Goal: Task Accomplishment & Management: Use online tool/utility

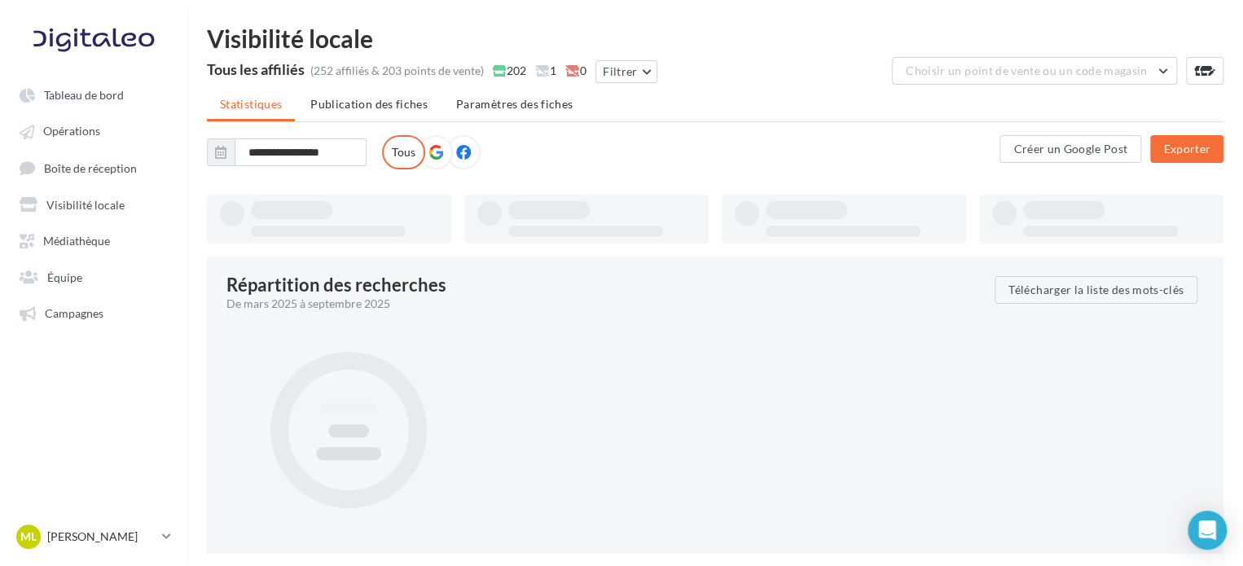
type input "**********"
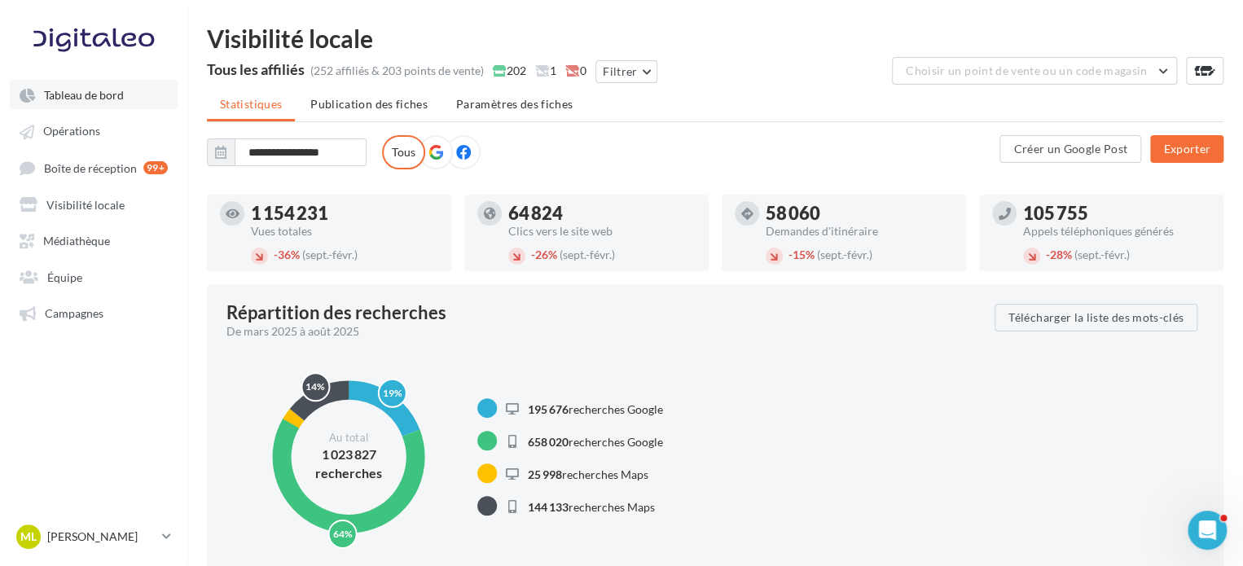
click at [120, 103] on link "Tableau de bord" at bounding box center [94, 94] width 168 height 29
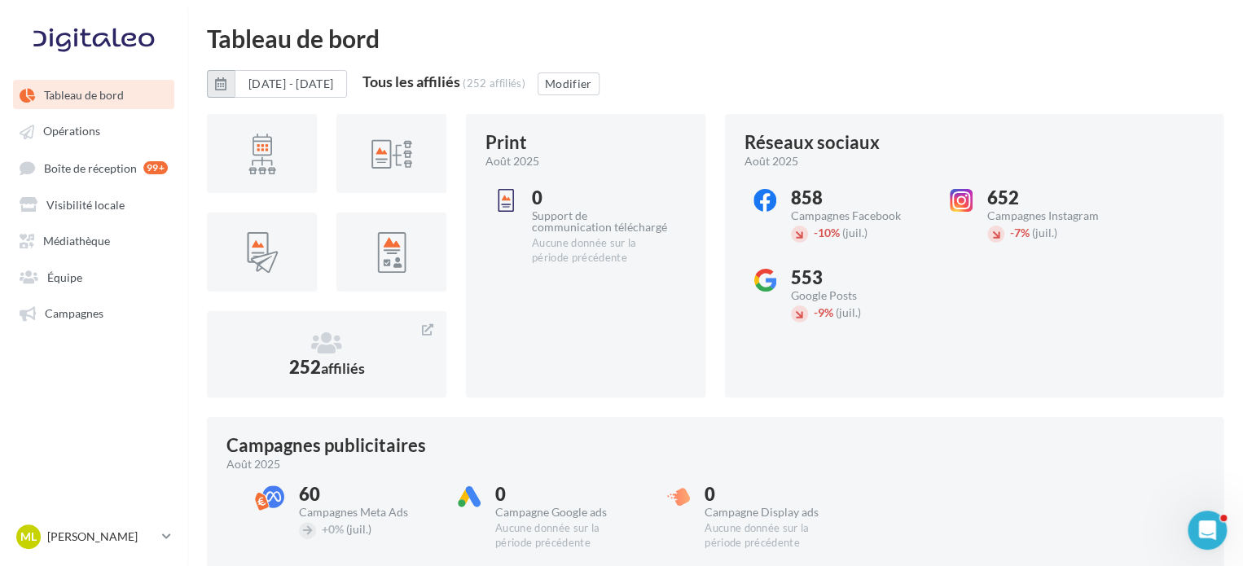
click at [222, 80] on icon "button" at bounding box center [220, 83] width 11 height 13
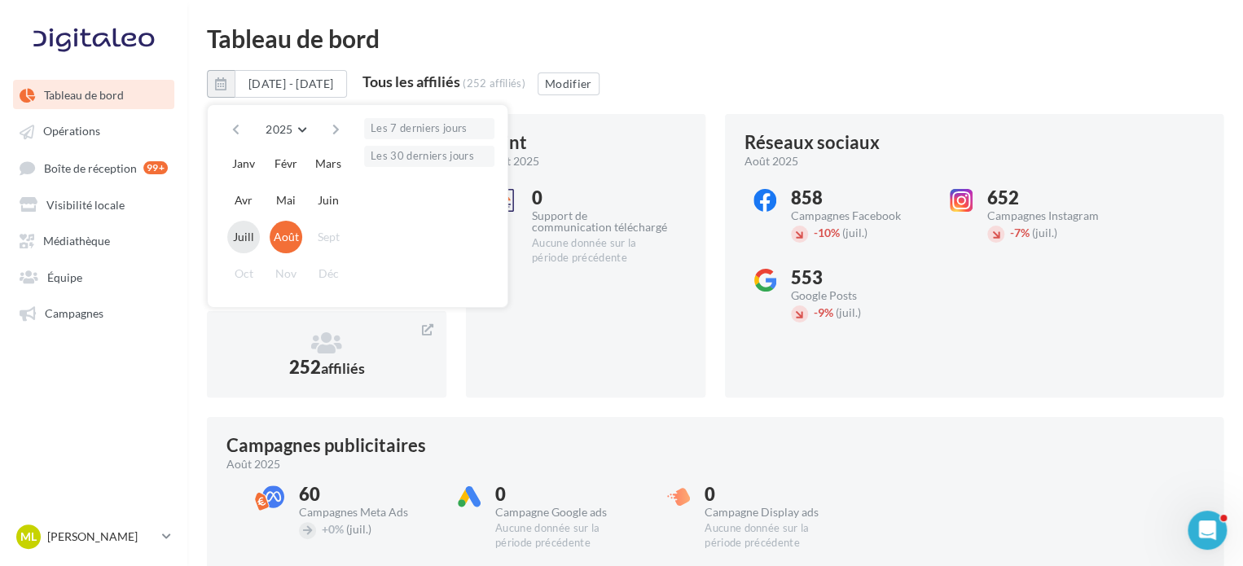
click at [251, 232] on button "Juill" at bounding box center [243, 237] width 33 height 33
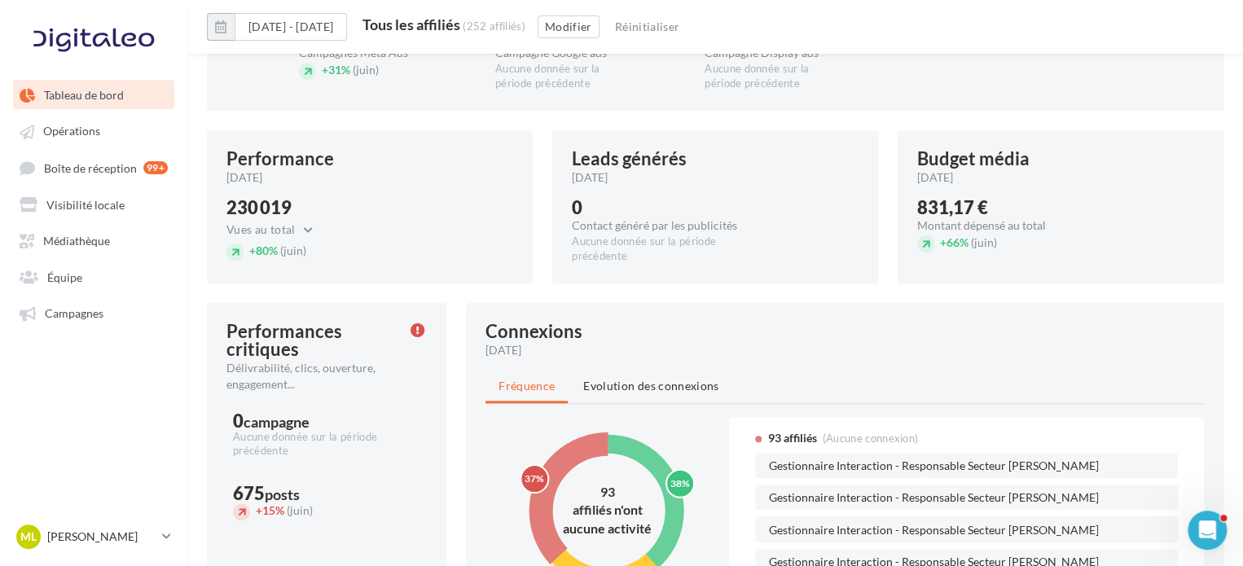
scroll to position [502, 0]
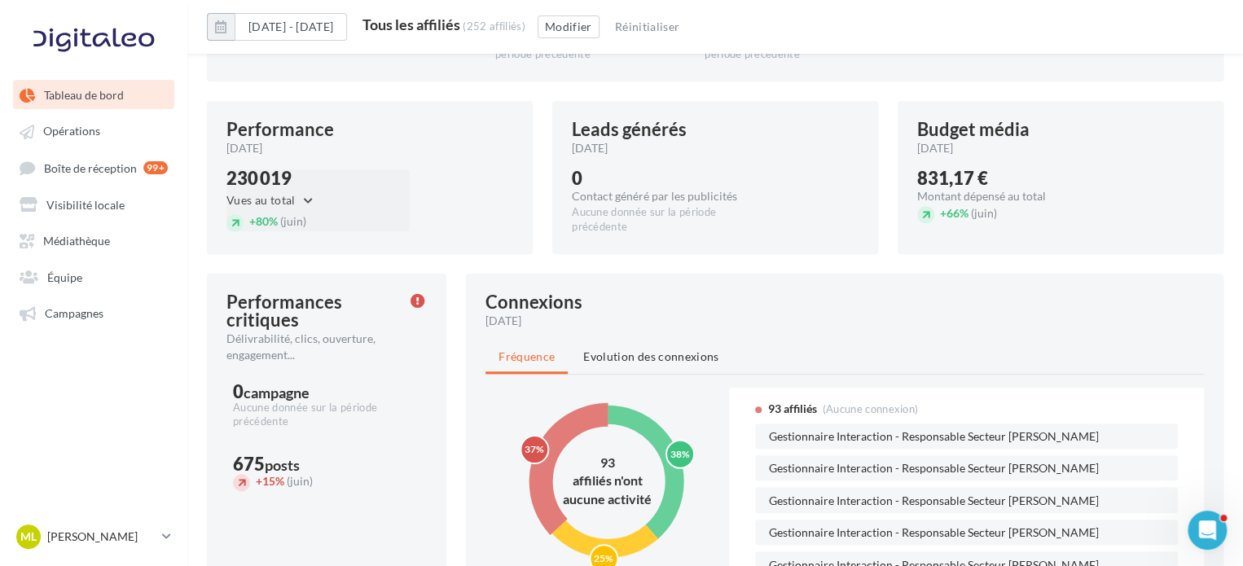
click at [301, 198] on button "Vues au total" at bounding box center [273, 201] width 95 height 20
click at [273, 200] on button "Vues au total" at bounding box center [273, 201] width 95 height 20
click at [259, 172] on div "230 019" at bounding box center [273, 178] width 95 height 18
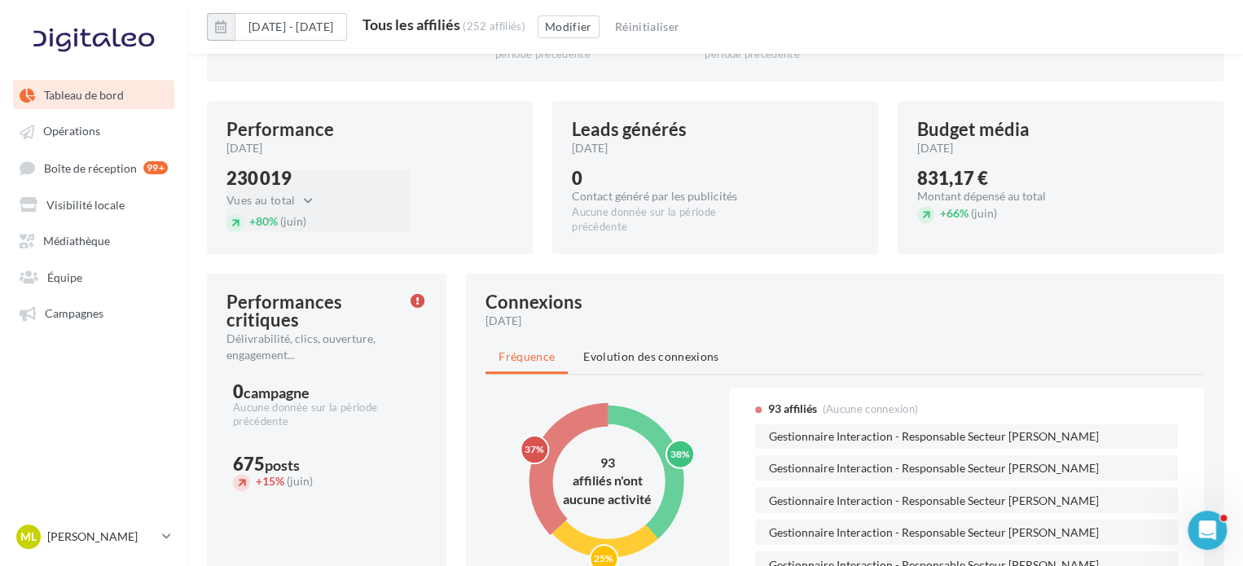
click at [267, 174] on div "230 019" at bounding box center [273, 178] width 95 height 18
click at [274, 122] on div "Performance" at bounding box center [280, 130] width 108 height 18
click at [262, 204] on button "Vues au total" at bounding box center [273, 201] width 95 height 20
click at [509, 169] on div "230 019 Vues au total Vues au total Clics au total + 80% (juin)" at bounding box center [369, 206] width 287 height 75
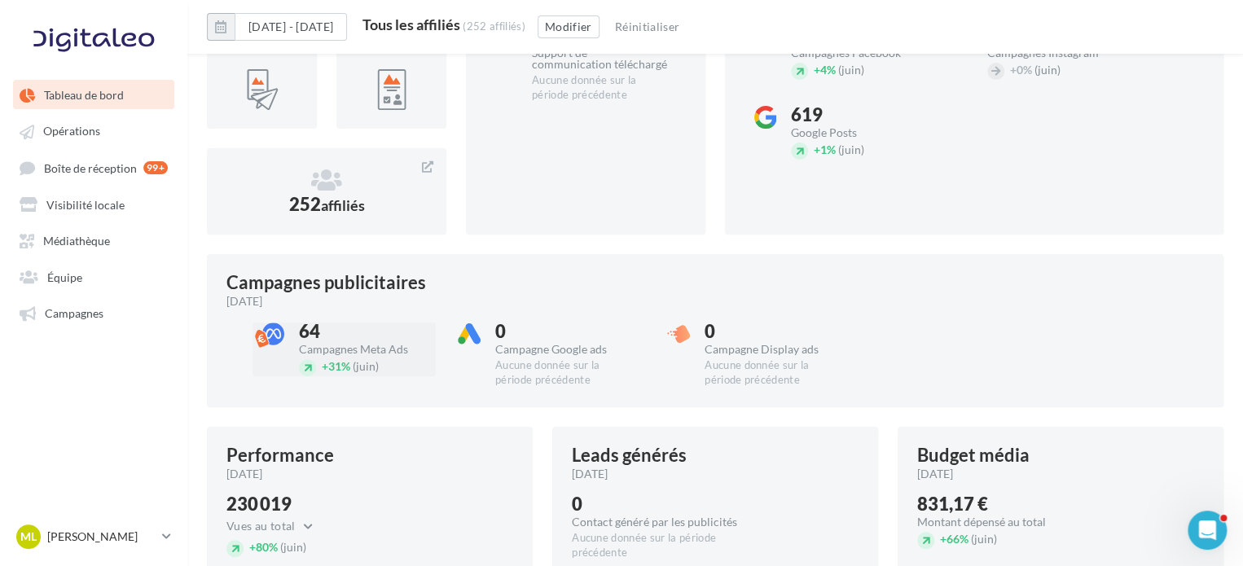
scroll to position [0, 0]
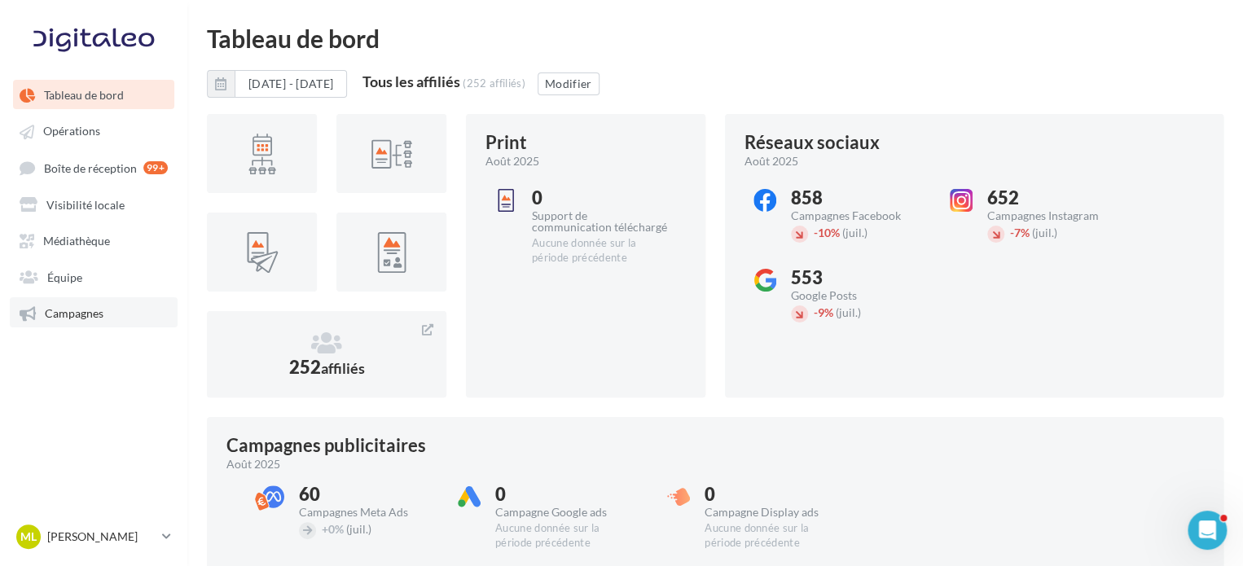
click at [112, 323] on link "Campagnes" at bounding box center [94, 311] width 168 height 29
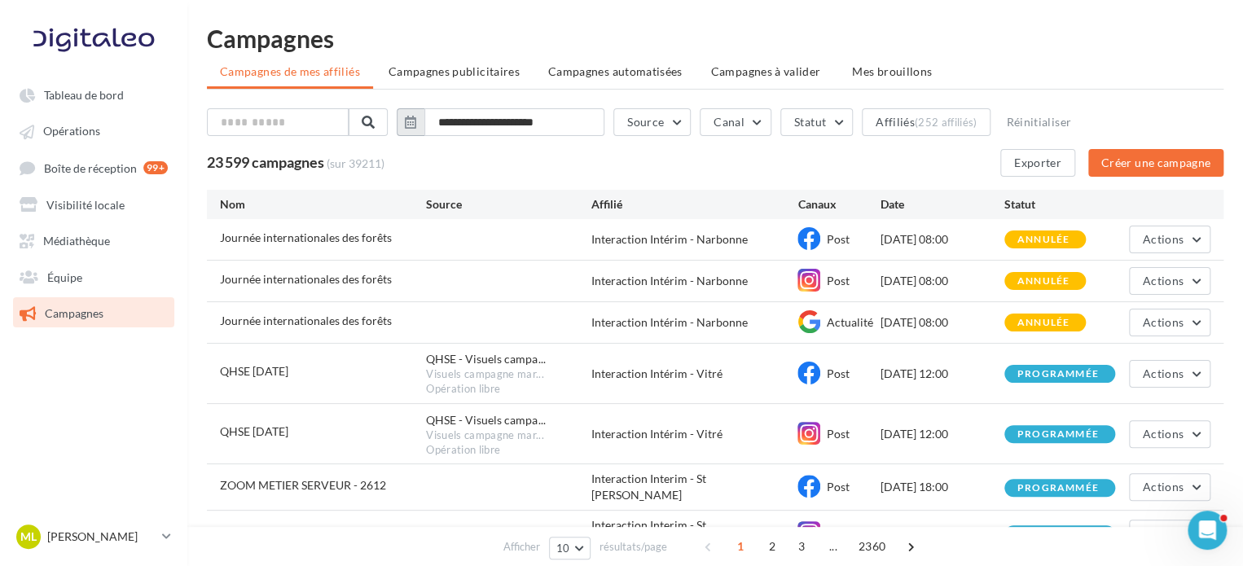
click at [416, 120] on icon "button" at bounding box center [410, 122] width 11 height 13
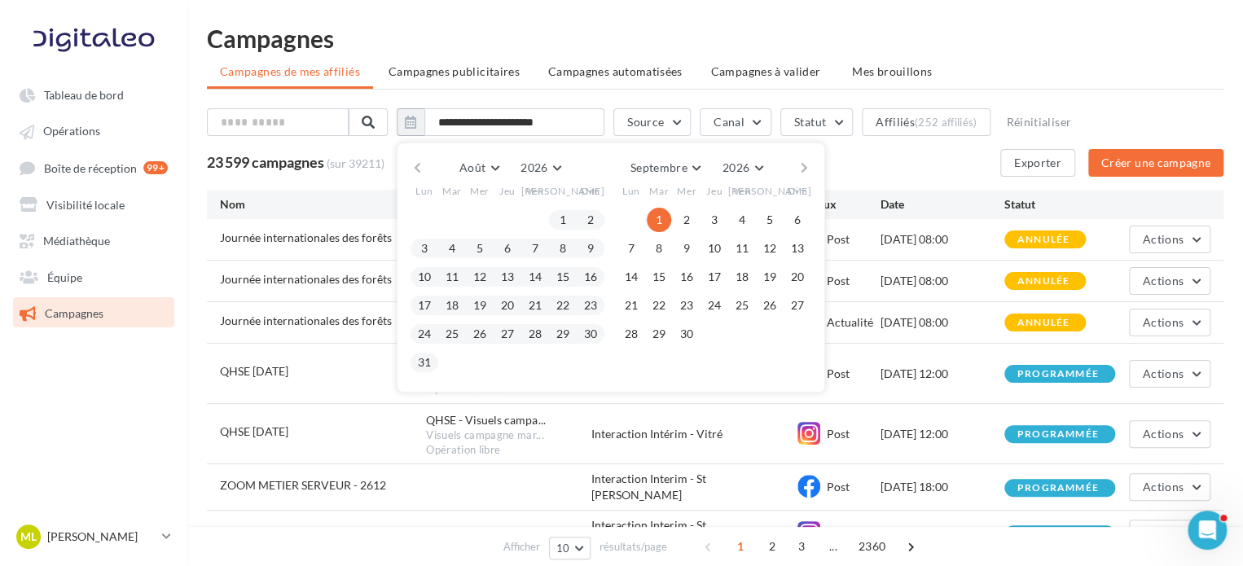
click at [424, 171] on button "button" at bounding box center [417, 167] width 14 height 23
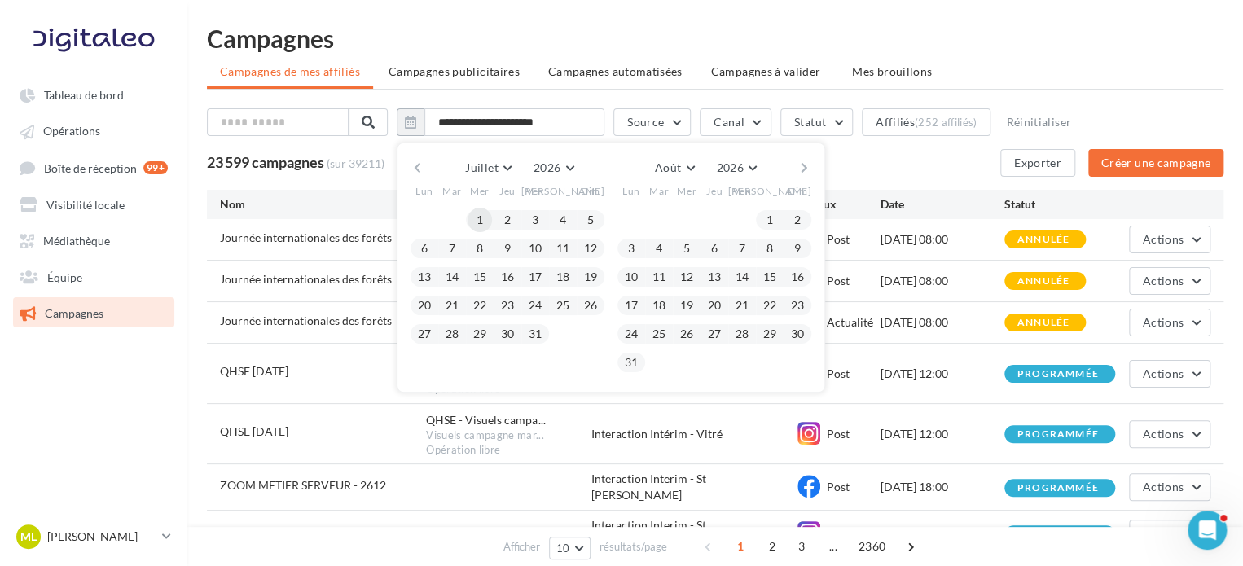
click at [488, 214] on button "1" at bounding box center [479, 220] width 24 height 24
click at [546, 332] on button "31" at bounding box center [535, 334] width 24 height 24
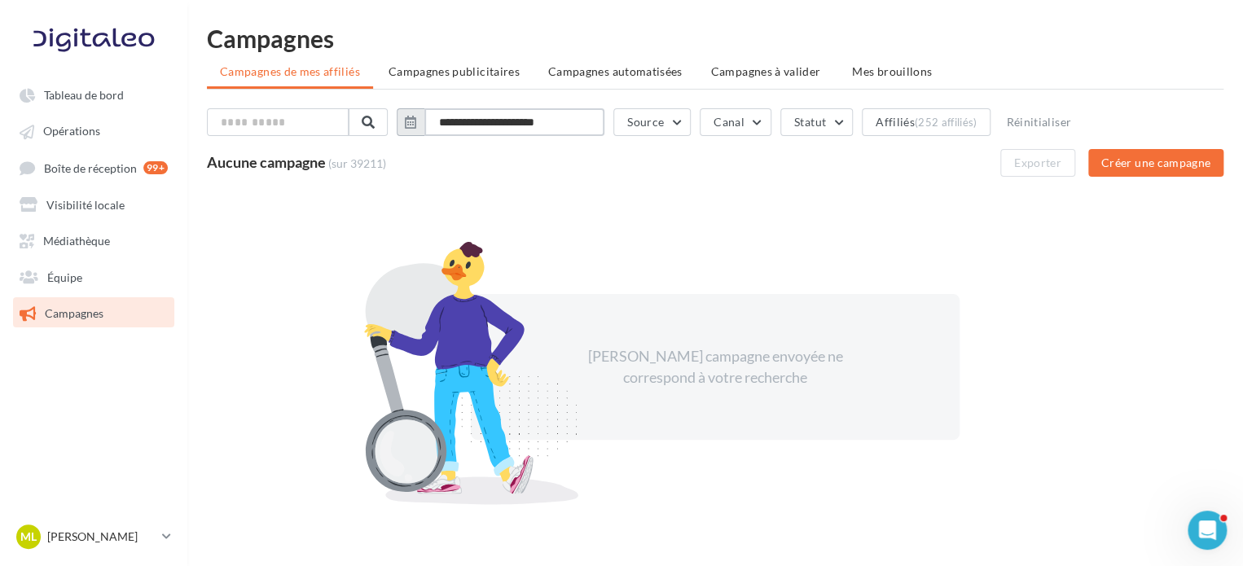
click at [497, 121] on input "**********" at bounding box center [514, 122] width 180 height 28
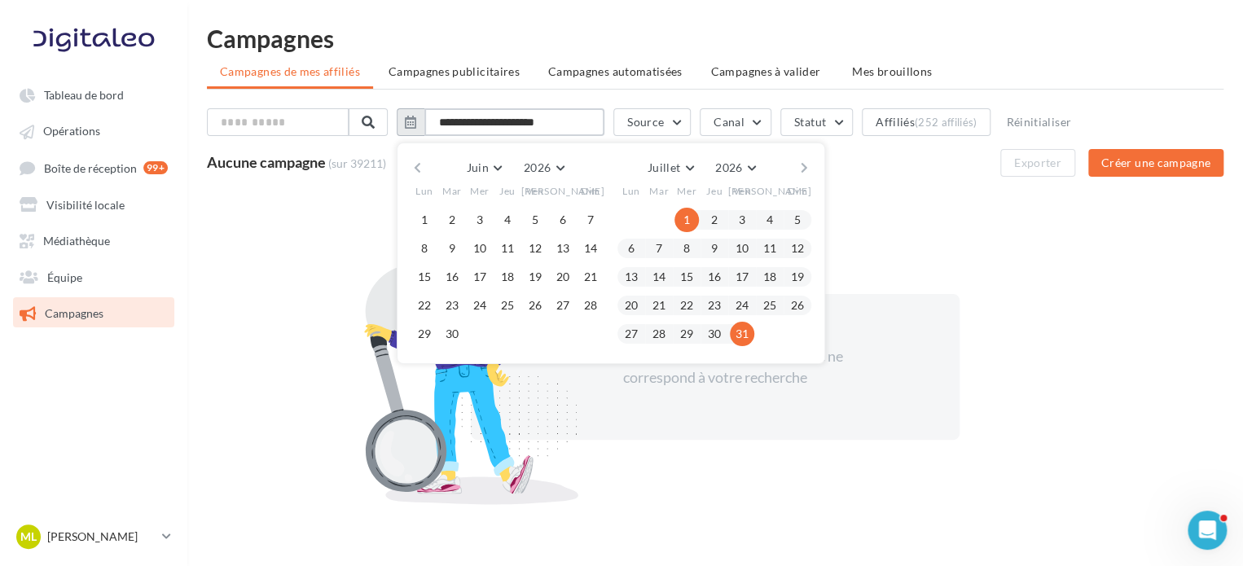
click at [508, 125] on input "**********" at bounding box center [514, 122] width 180 height 28
click at [587, 116] on input "**********" at bounding box center [514, 122] width 180 height 28
type input "**********"
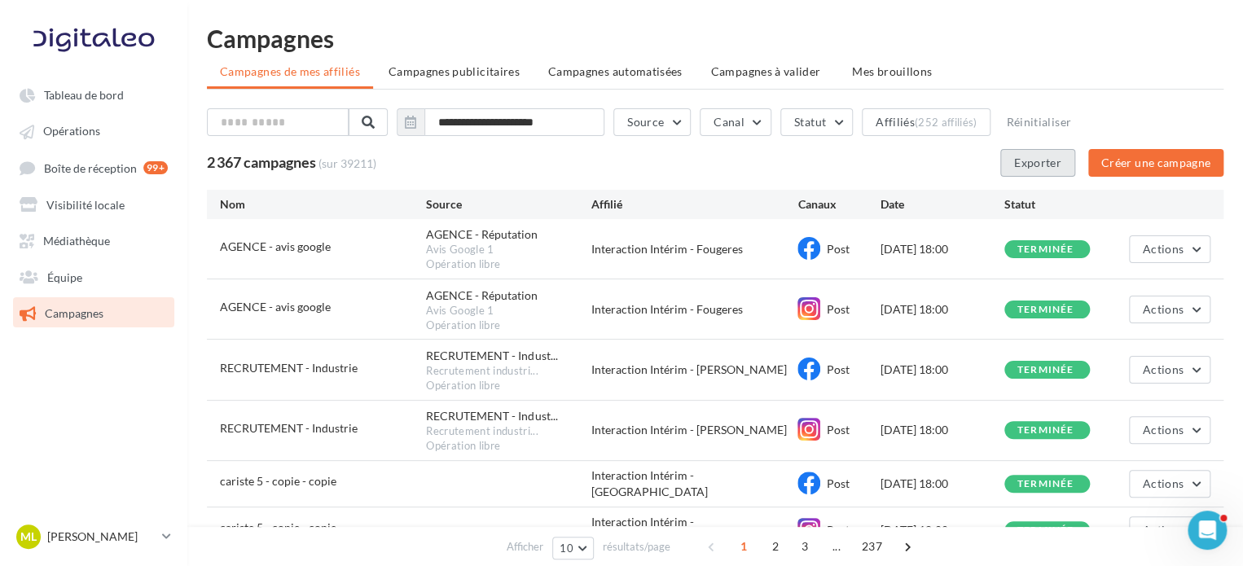
click at [1033, 172] on button "Exporter" at bounding box center [1037, 163] width 75 height 28
click at [665, 113] on button "Source" at bounding box center [651, 122] width 77 height 28
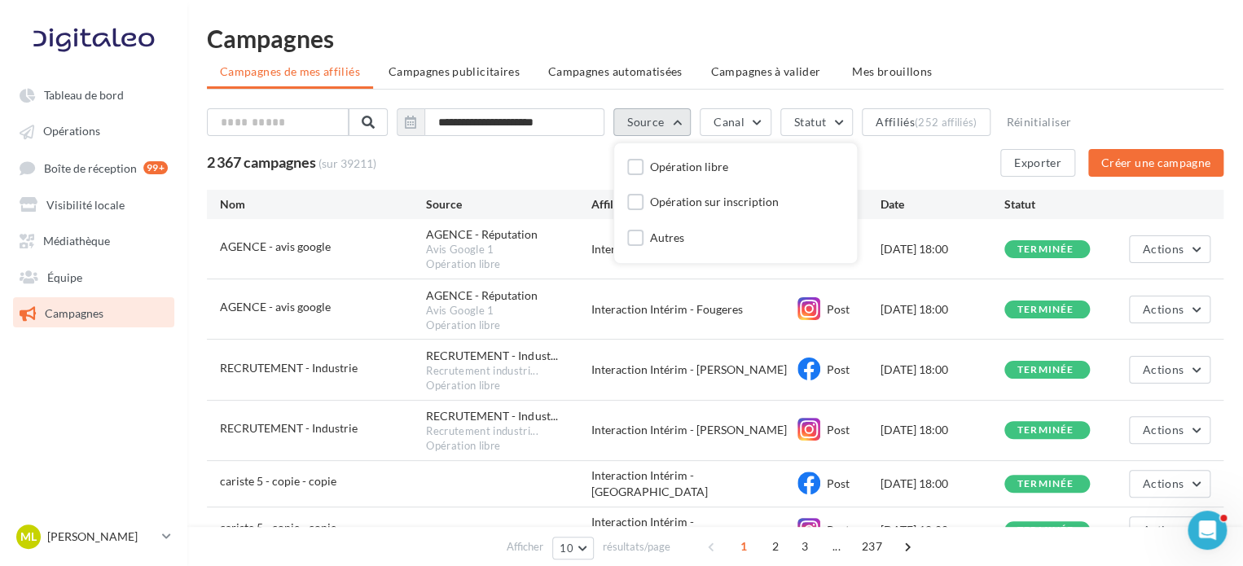
click at [666, 113] on button "Source" at bounding box center [651, 122] width 77 height 28
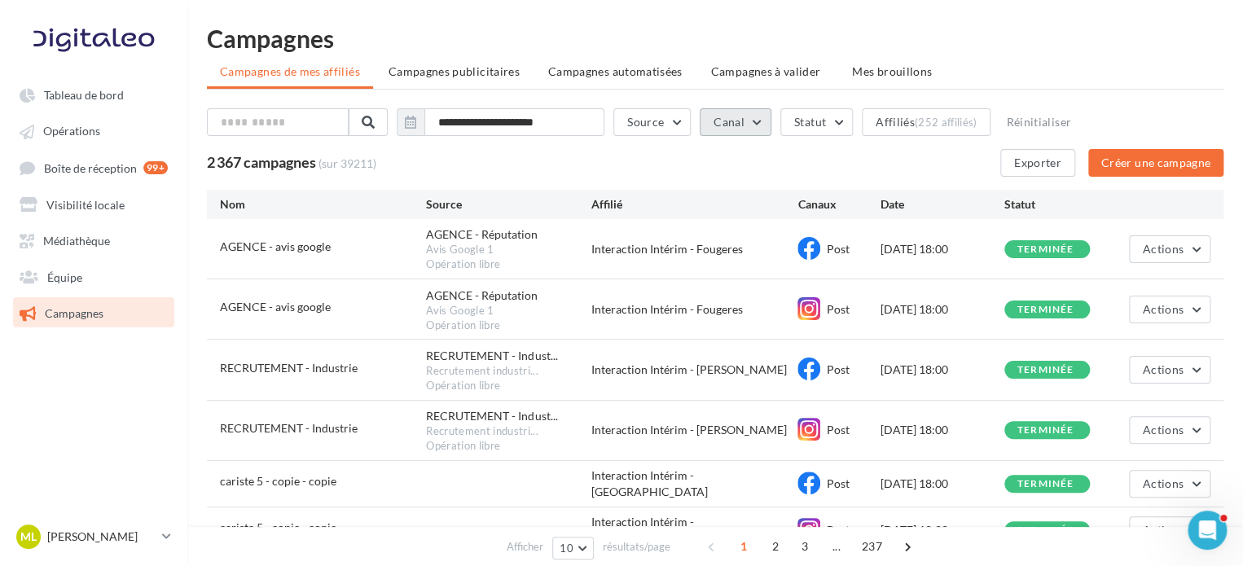
click at [718, 112] on button "Canal" at bounding box center [736, 122] width 72 height 28
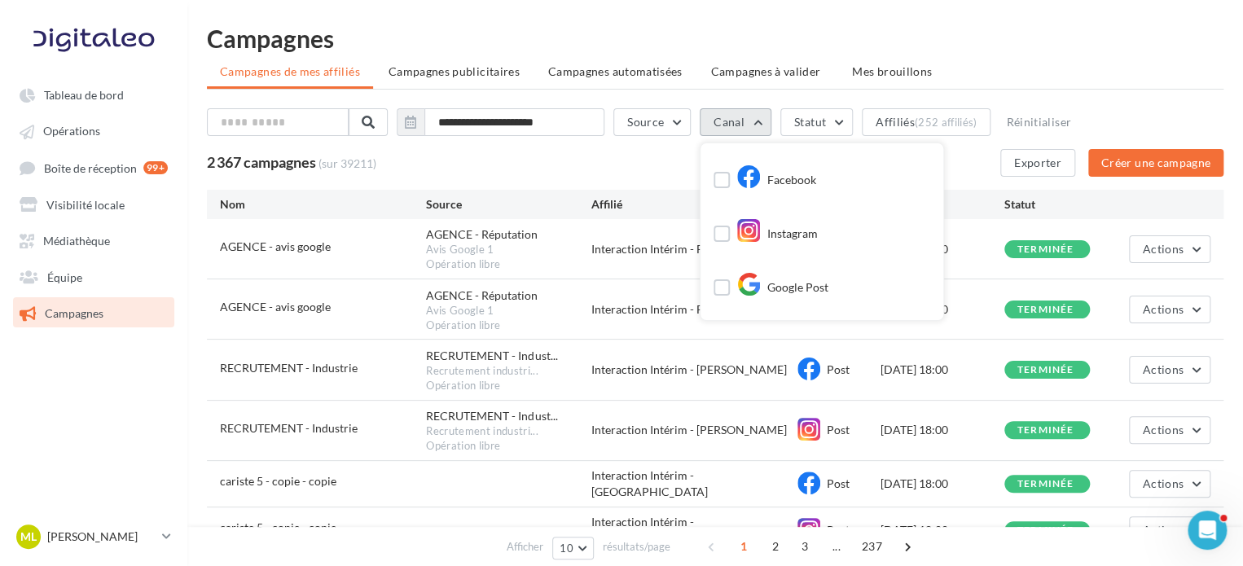
click at [718, 112] on button "Canal" at bounding box center [736, 122] width 72 height 28
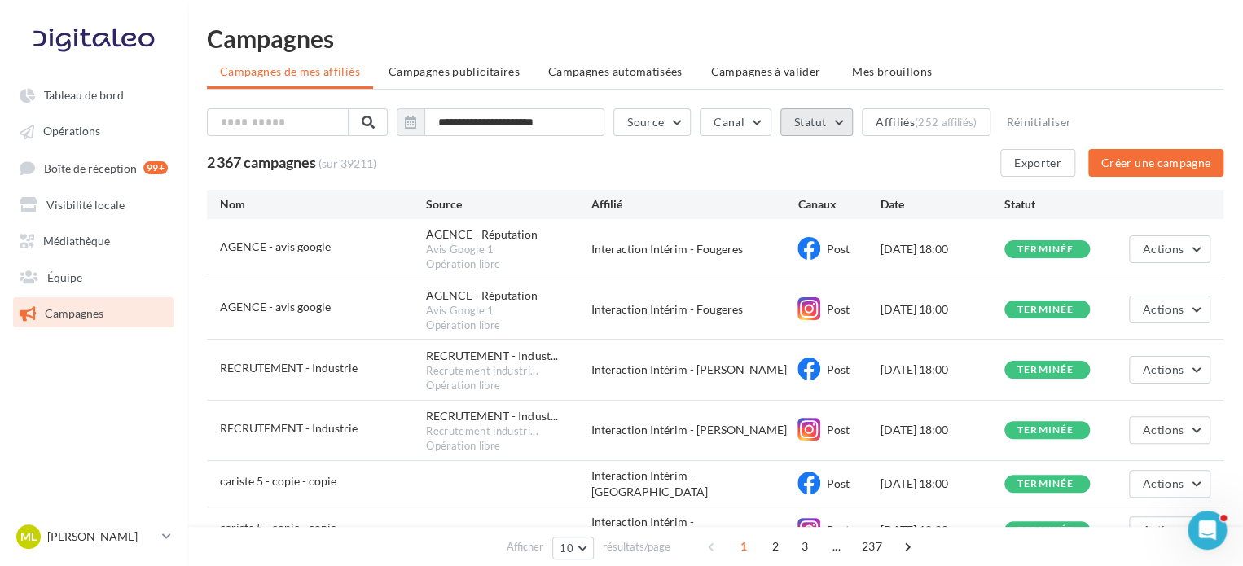
click at [788, 112] on button "Statut" at bounding box center [816, 122] width 72 height 28
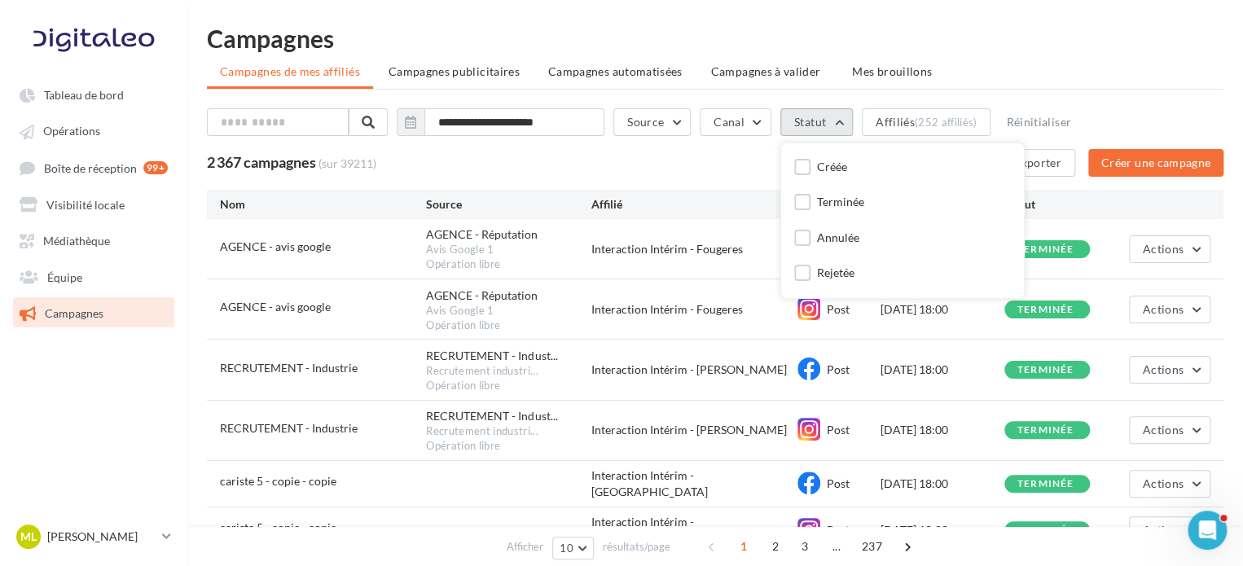
click at [788, 112] on button "Statut" at bounding box center [816, 122] width 72 height 28
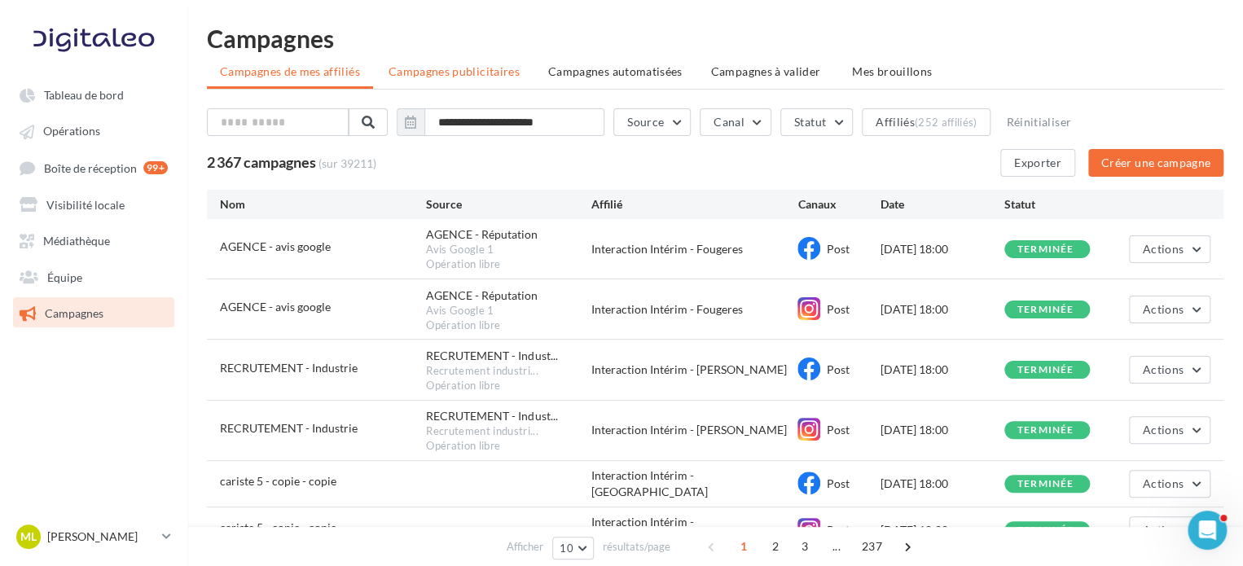
click at [499, 79] on li "Campagnes publicitaires" at bounding box center [453, 71] width 157 height 29
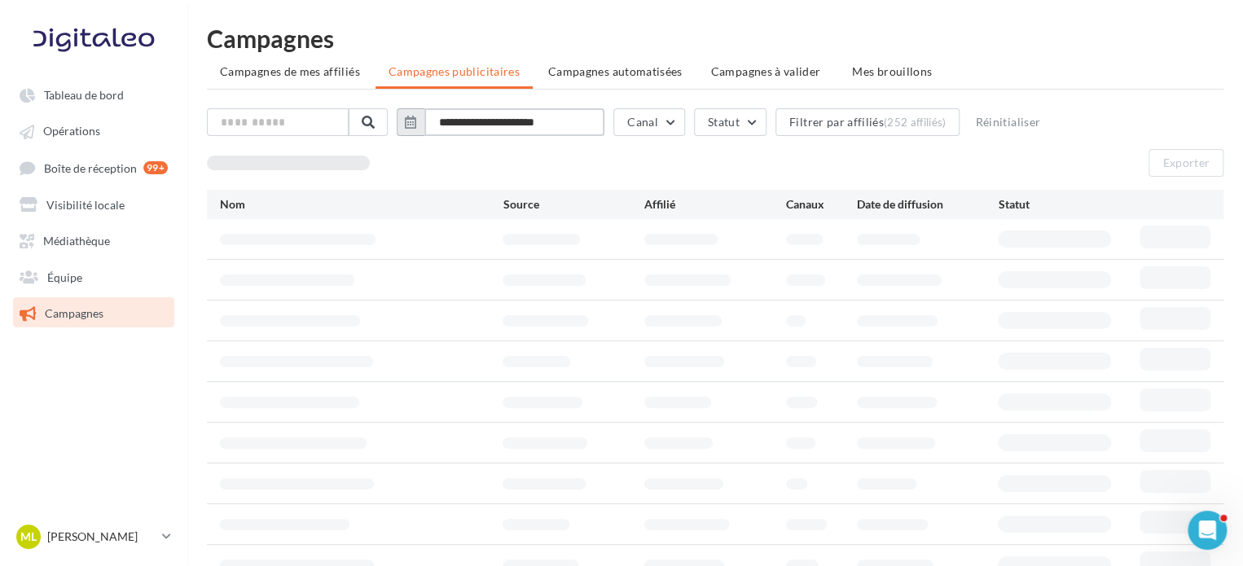
click at [494, 125] on input "**********" at bounding box center [514, 122] width 180 height 28
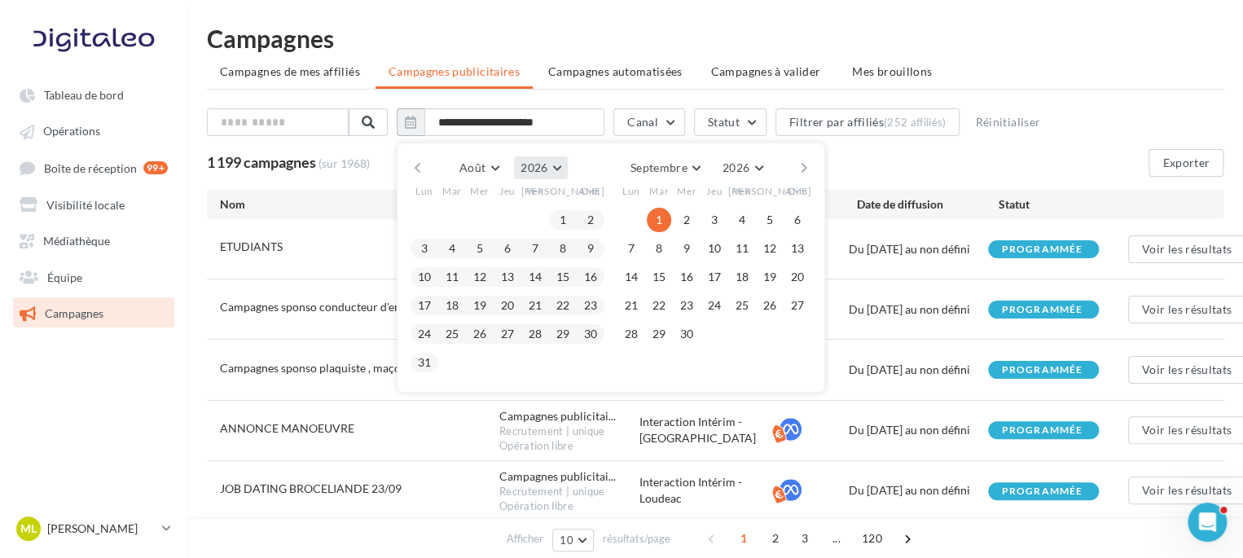
click at [566, 169] on button "2026" at bounding box center [540, 167] width 53 height 23
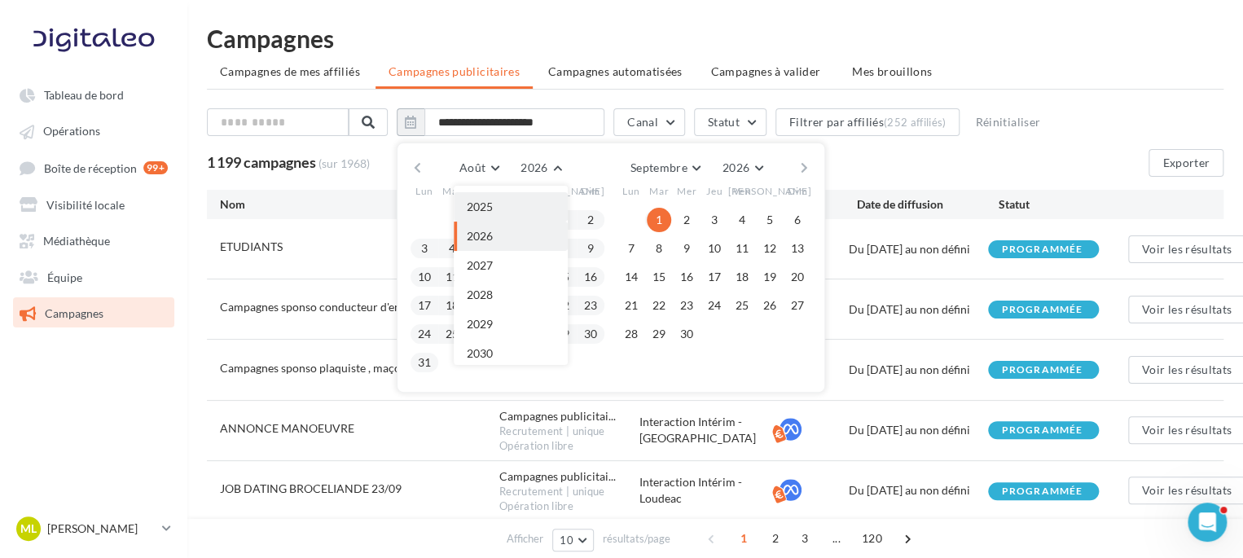
click at [534, 208] on button "2025" at bounding box center [511, 206] width 114 height 29
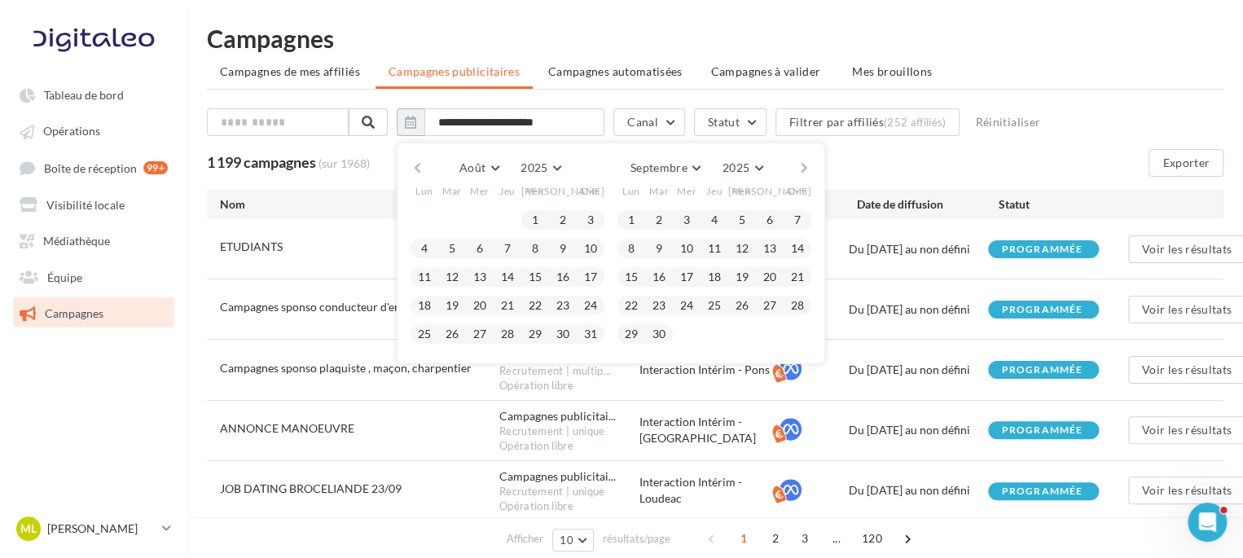
click at [424, 165] on button "button" at bounding box center [417, 167] width 14 height 23
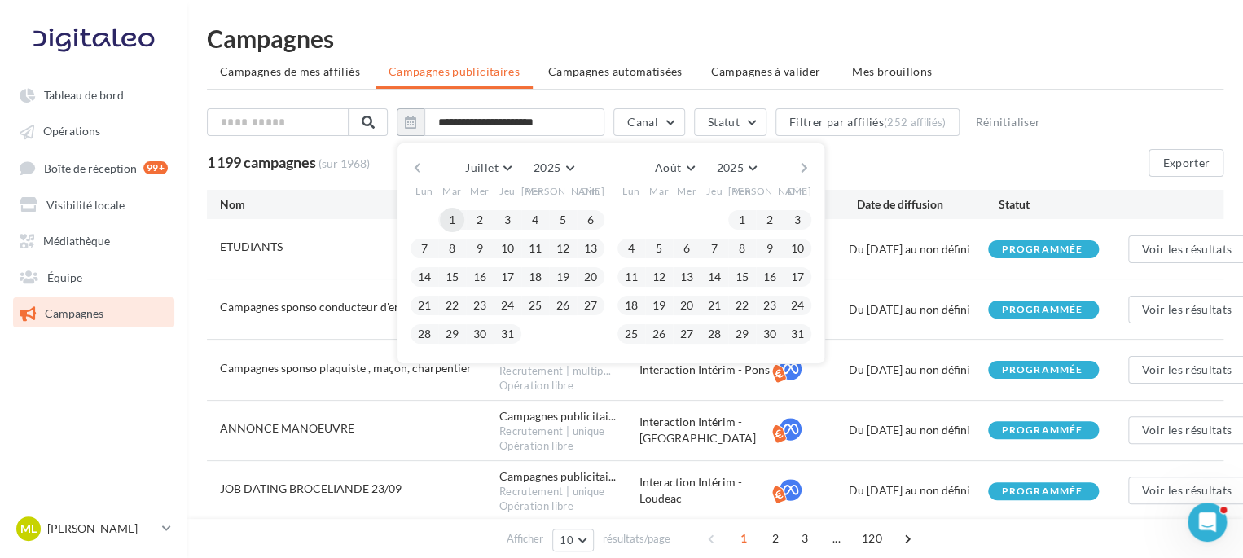
click at [464, 212] on button "1" at bounding box center [452, 220] width 24 height 24
click at [518, 333] on button "31" at bounding box center [507, 334] width 24 height 24
type input "**********"
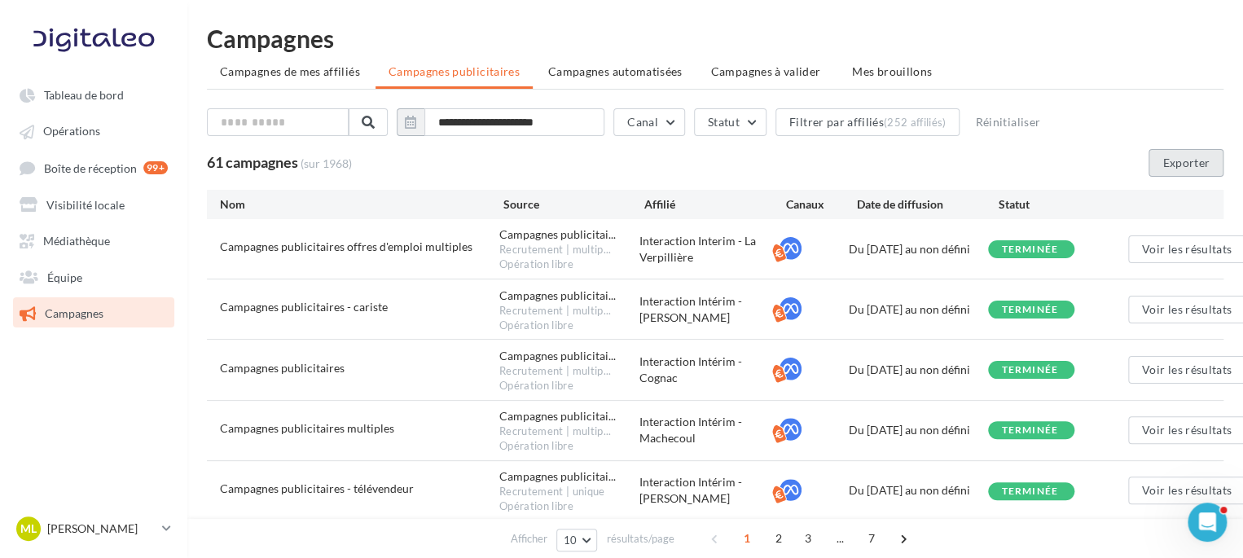
click at [1160, 172] on button "Exporter" at bounding box center [1185, 163] width 75 height 28
